Goal: Information Seeking & Learning: Find specific fact

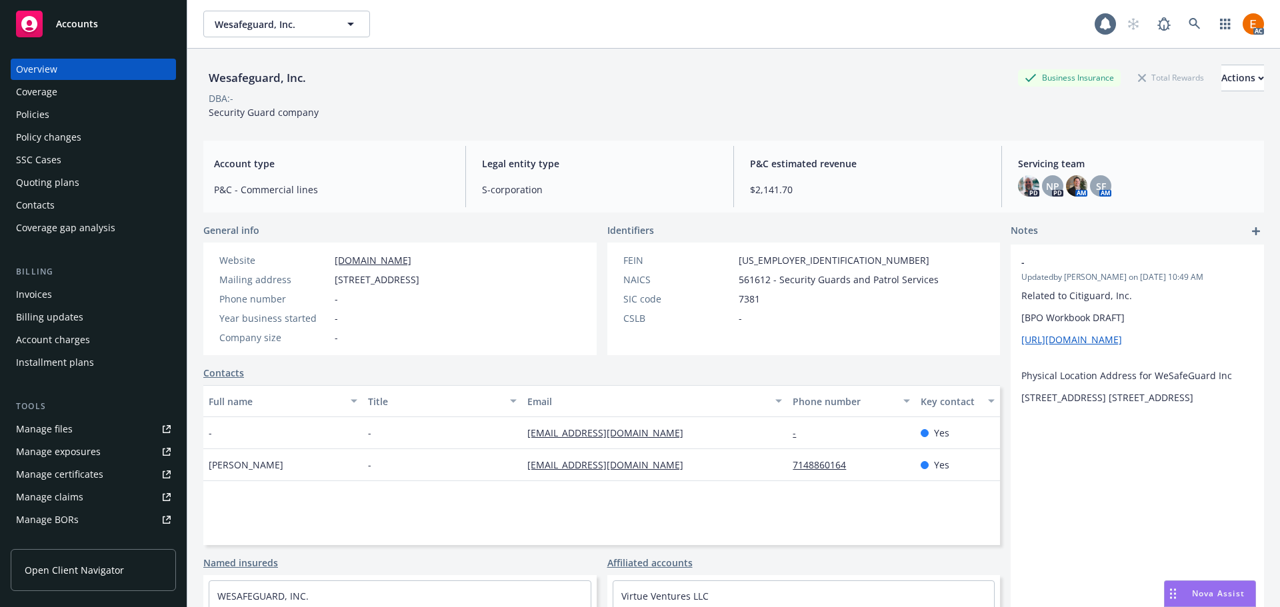
click at [77, 117] on div "Policies" at bounding box center [93, 114] width 155 height 21
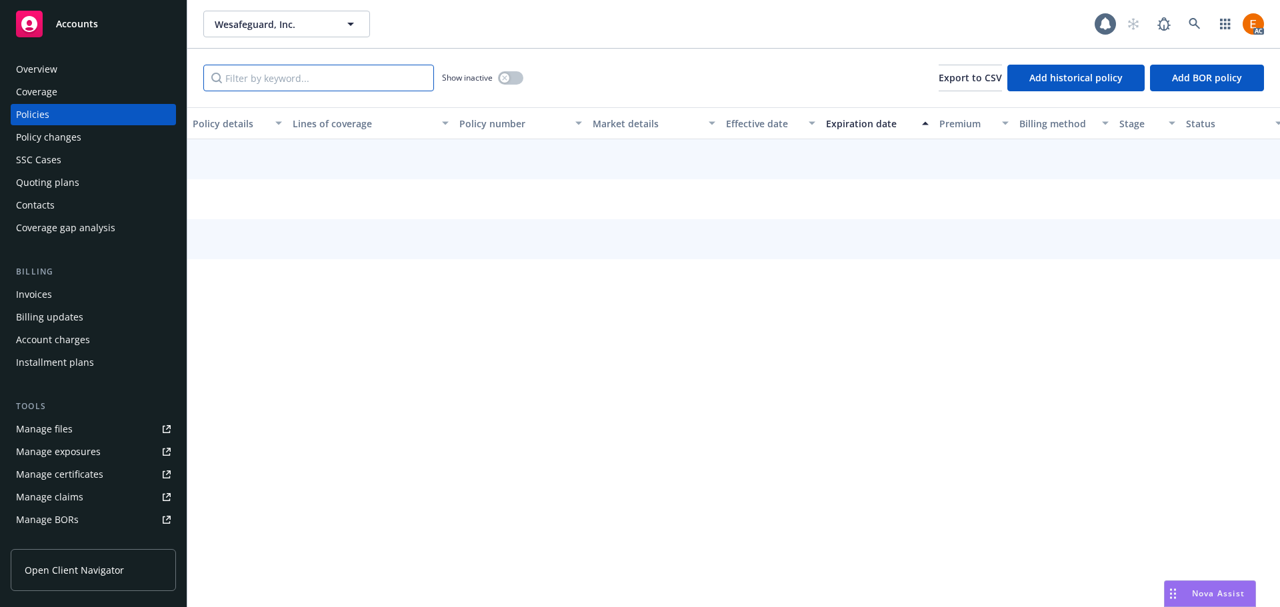
drag, startPoint x: 335, startPoint y: 101, endPoint x: 333, endPoint y: 84, distance: 17.4
click at [333, 84] on input "Filter by keyword..." at bounding box center [318, 78] width 231 height 27
paste input "WSGL000179"
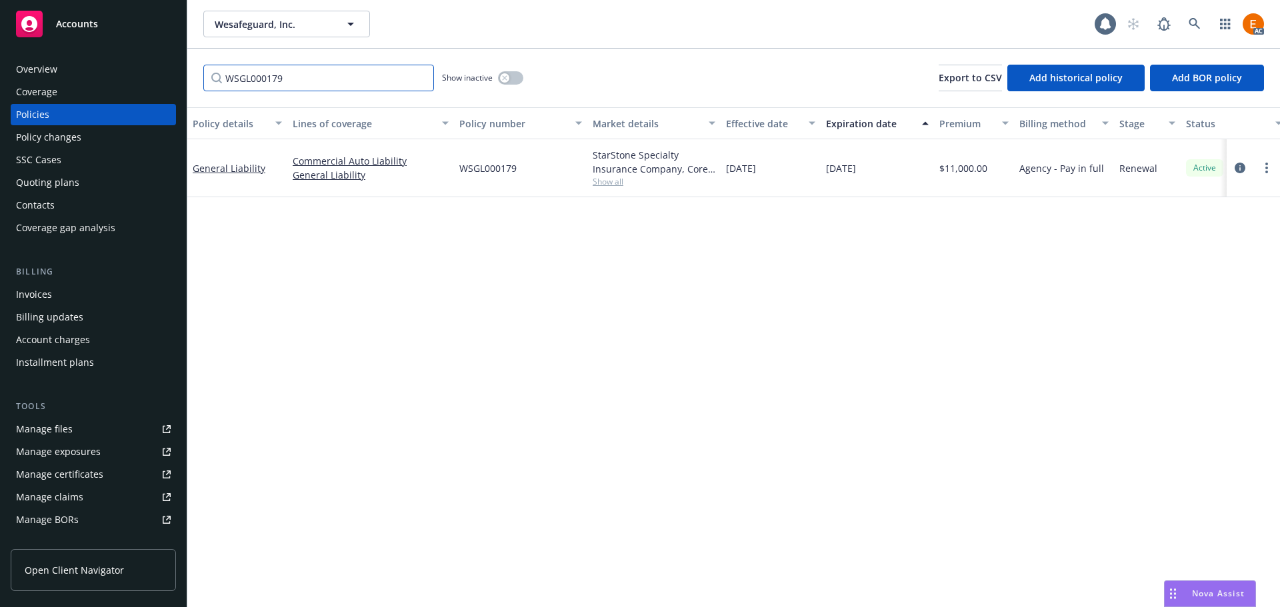
type input "WSGL000179"
click at [512, 76] on button "button" at bounding box center [510, 77] width 25 height 13
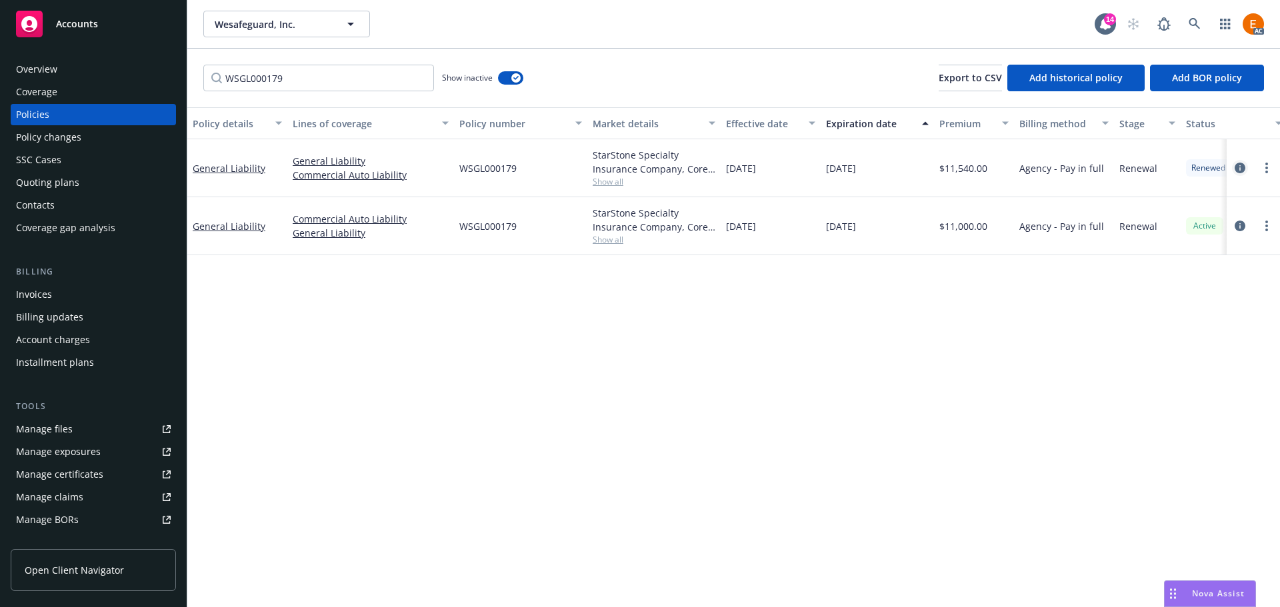
click at [1234, 165] on icon "circleInformation" at bounding box center [1239, 168] width 11 height 11
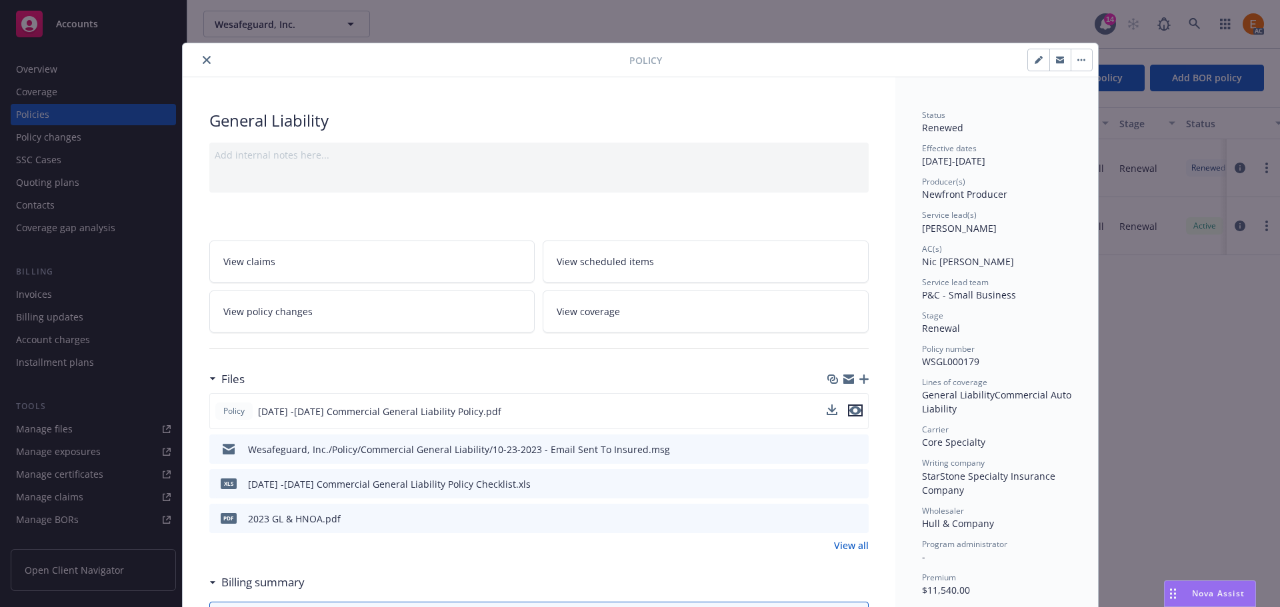
click at [854, 411] on icon "preview file" at bounding box center [855, 410] width 12 height 9
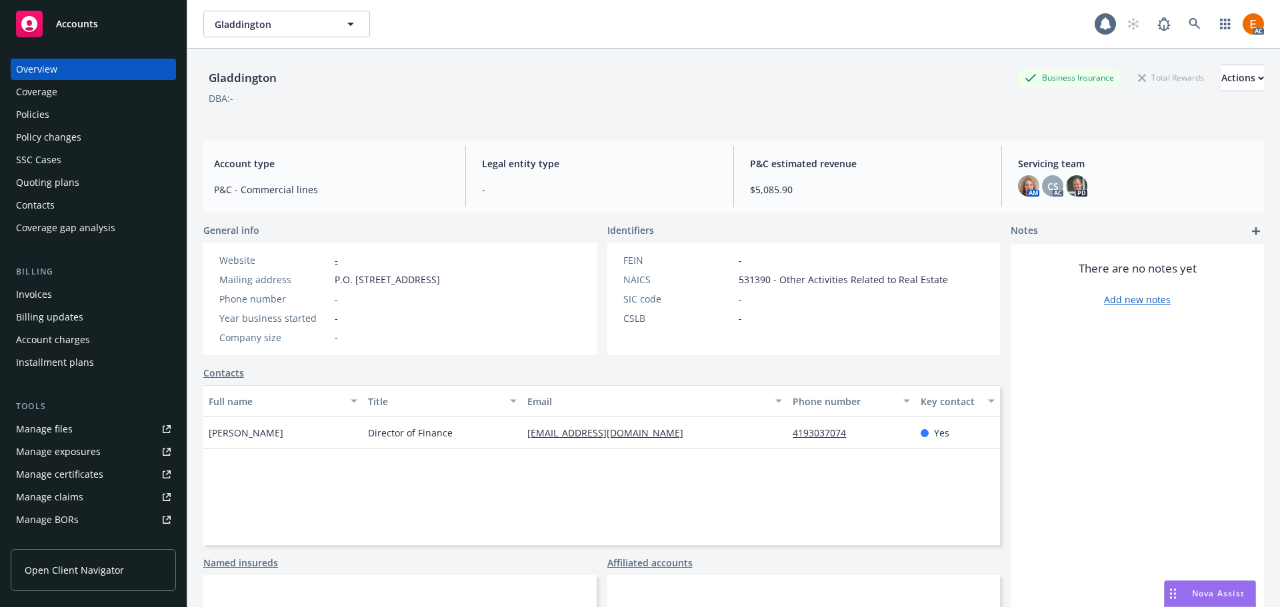
click at [83, 117] on div "Policies" at bounding box center [93, 114] width 155 height 21
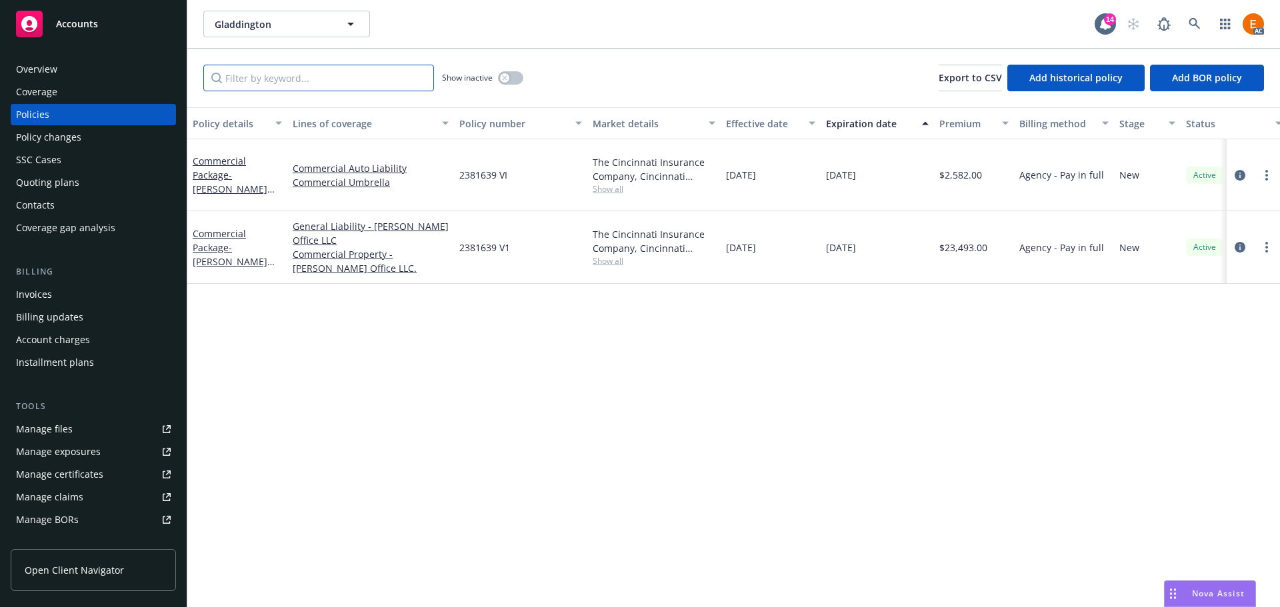
click at [375, 78] on input "Filter by keyword..." at bounding box center [318, 78] width 231 height 27
paste input "2381639"
type input "2381639"
click at [1240, 242] on icon "circleInformation" at bounding box center [1239, 247] width 11 height 11
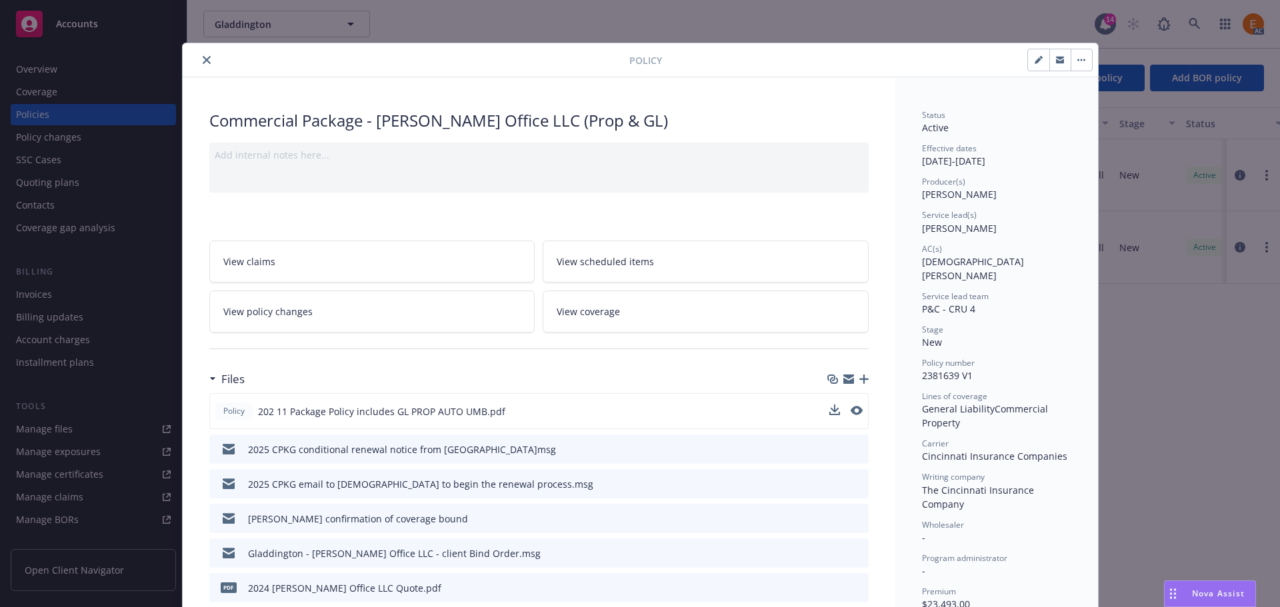
click at [850, 415] on button at bounding box center [856, 412] width 12 height 14
click at [852, 409] on icon "preview file" at bounding box center [855, 410] width 12 height 9
click at [130, 69] on div "Policy Commercial Package - [PERSON_NAME] Office LLC (Prop & GL) Add internal n…" at bounding box center [640, 303] width 1280 height 607
click at [199, 61] on button "close" at bounding box center [207, 60] width 16 height 16
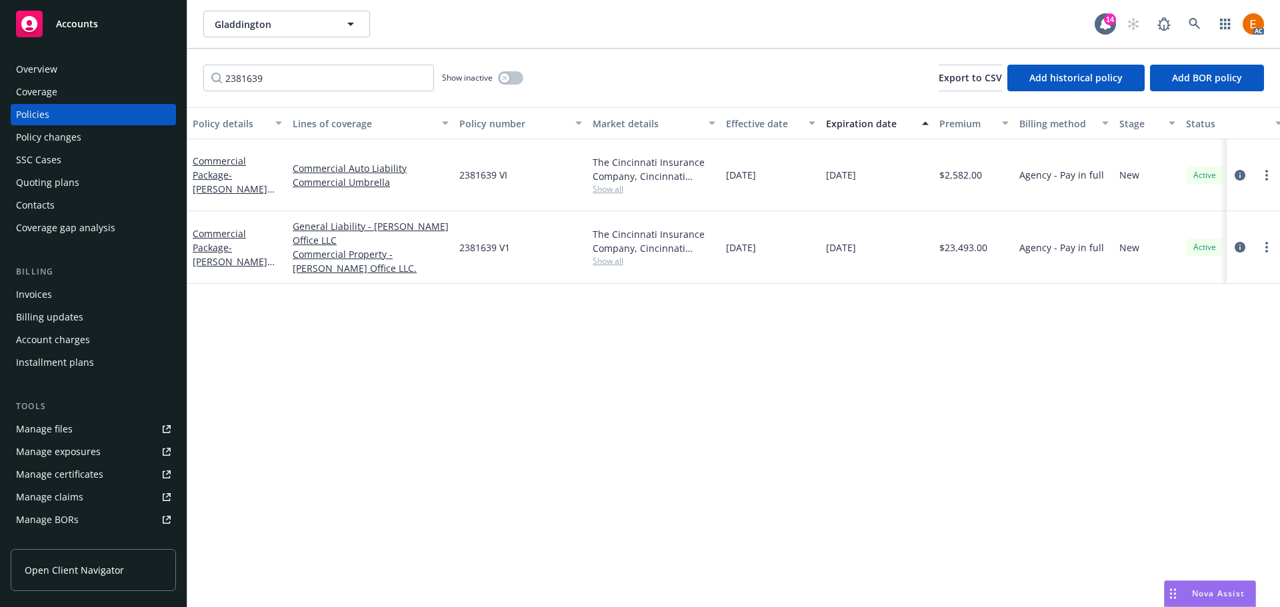
click at [119, 65] on div "Overview" at bounding box center [93, 69] width 155 height 21
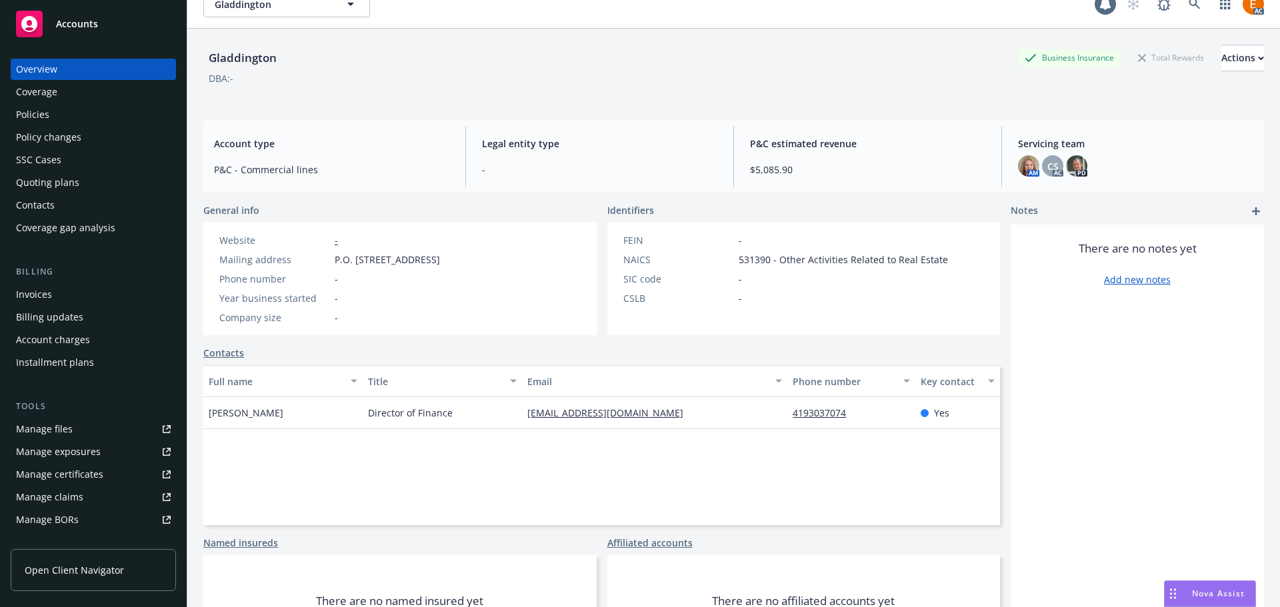
scroll to position [90, 0]
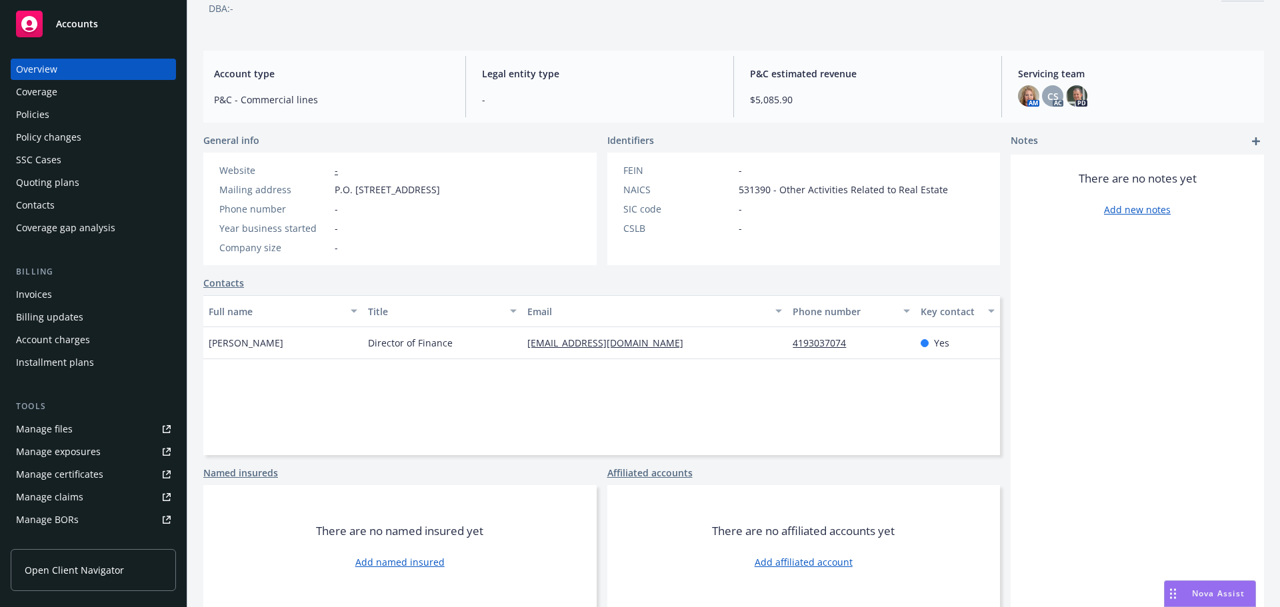
click at [112, 109] on div "Policies" at bounding box center [93, 114] width 155 height 21
